Goal: Task Accomplishment & Management: Use online tool/utility

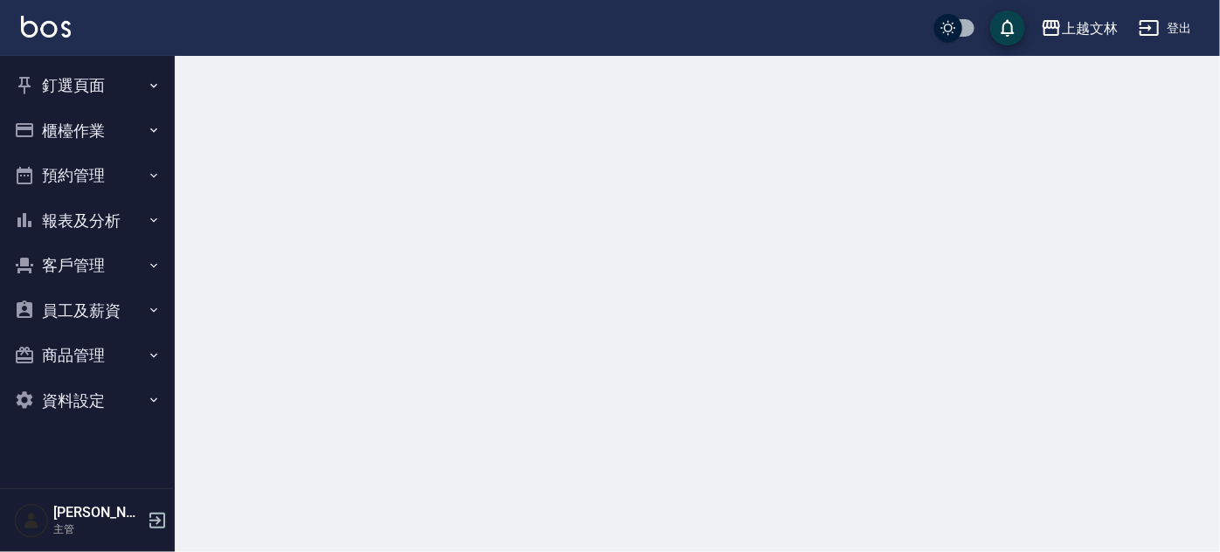
click at [39, 122] on button "櫃檯作業" at bounding box center [87, 130] width 161 height 45
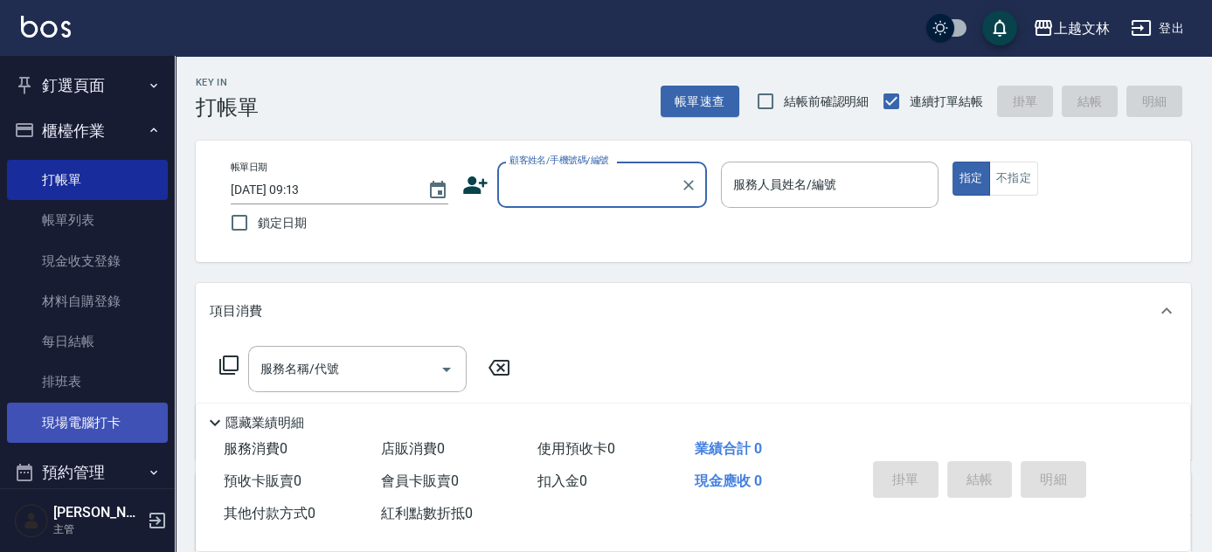
click at [92, 421] on link "現場電腦打卡" at bounding box center [87, 423] width 161 height 40
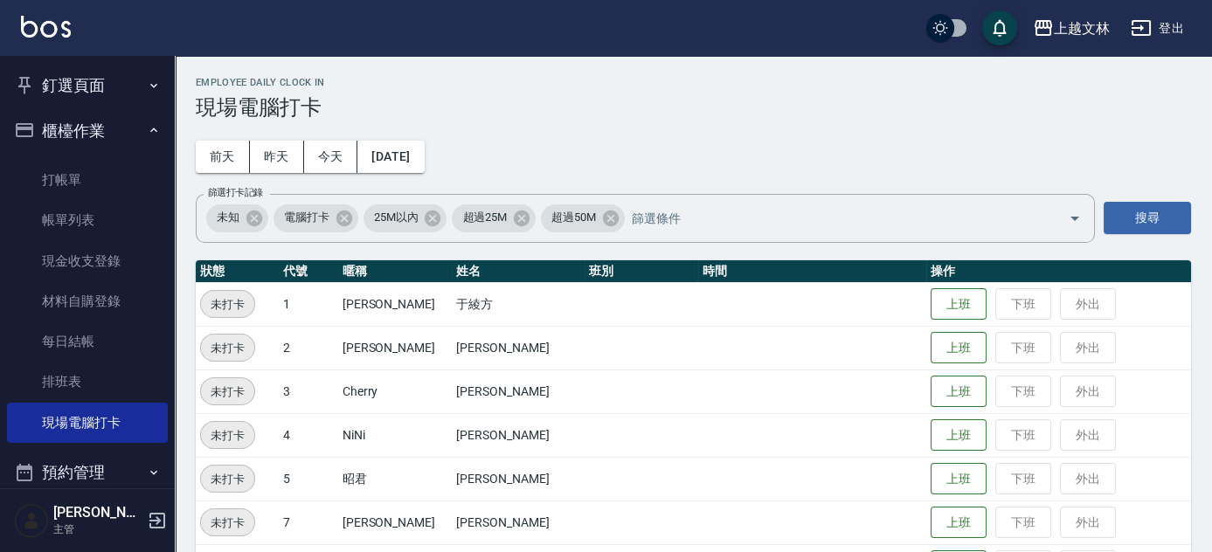
scroll to position [482, 0]
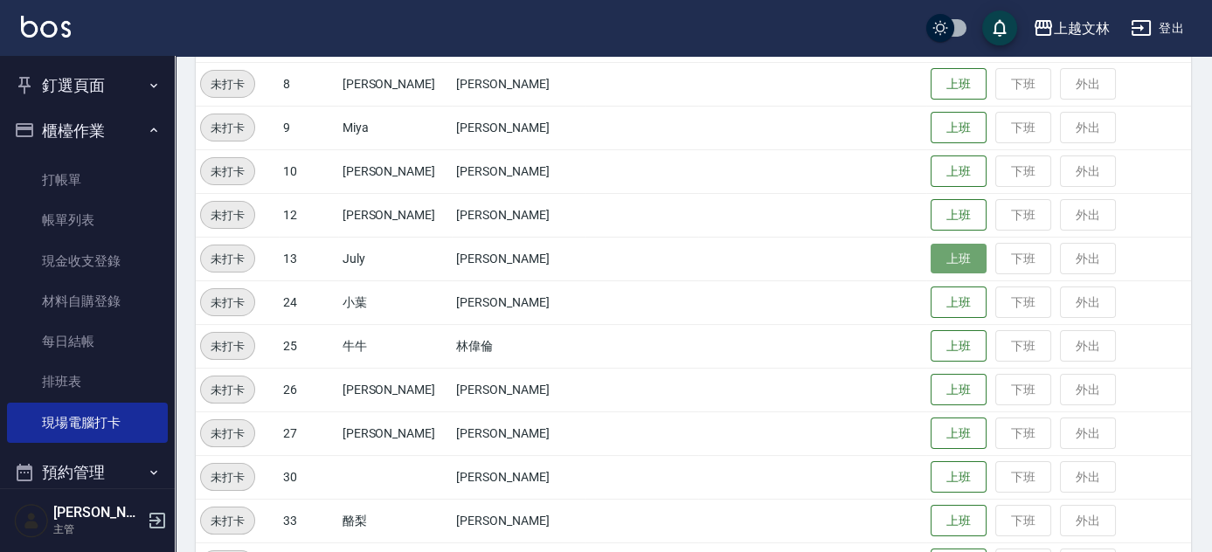
click at [943, 256] on button "上班" at bounding box center [958, 259] width 56 height 31
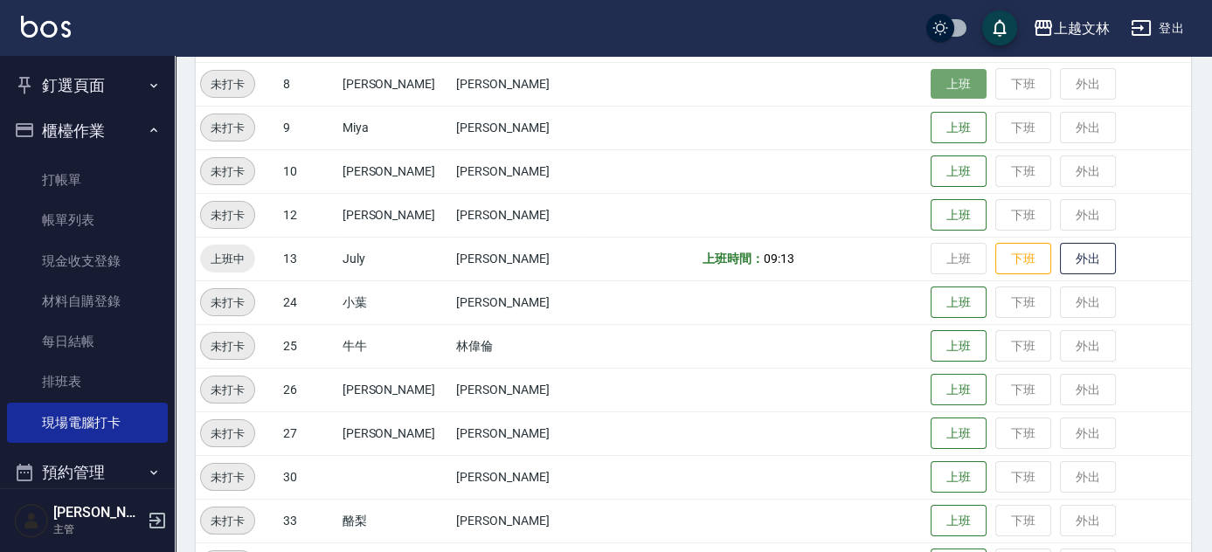
drag, startPoint x: 949, startPoint y: 86, endPoint x: 961, endPoint y: 83, distance: 12.7
click at [949, 86] on button "上班" at bounding box center [958, 84] width 56 height 31
